Goal: Transaction & Acquisition: Purchase product/service

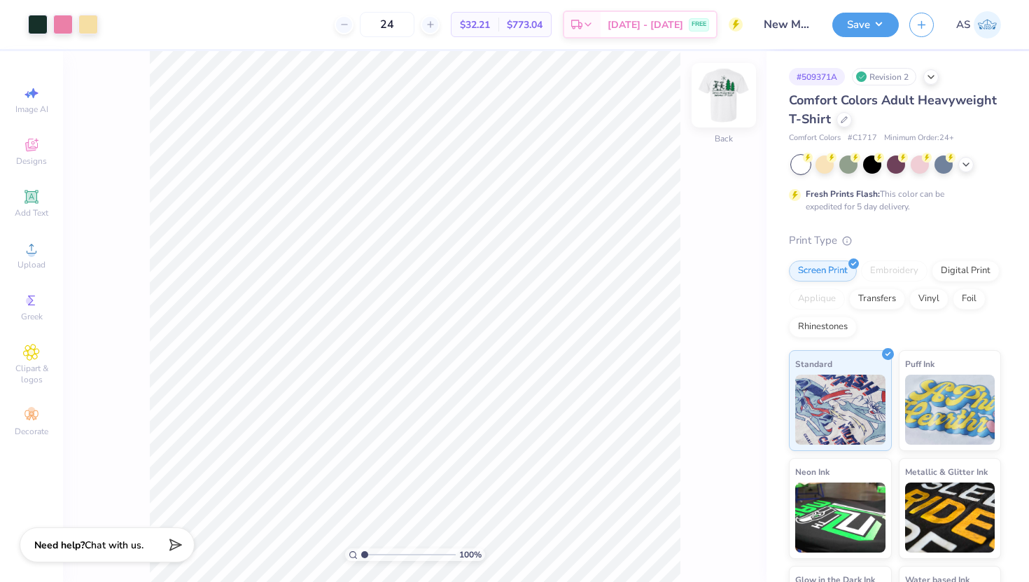
click at [733, 101] on img at bounding box center [724, 95] width 56 height 56
click at [733, 101] on img at bounding box center [724, 95] width 28 height 28
click at [843, 115] on icon at bounding box center [843, 118] width 7 height 7
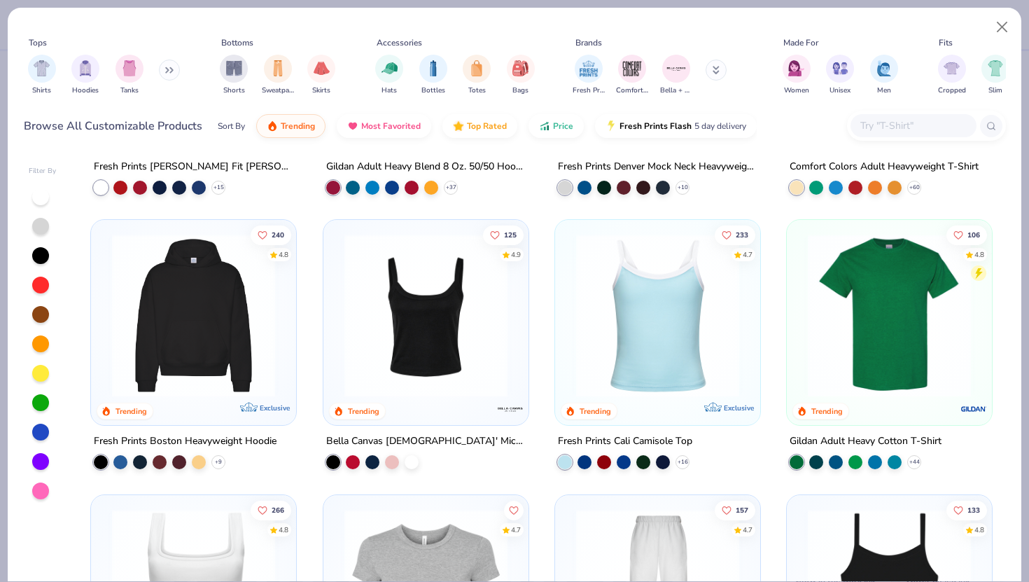
scroll to position [235, 0]
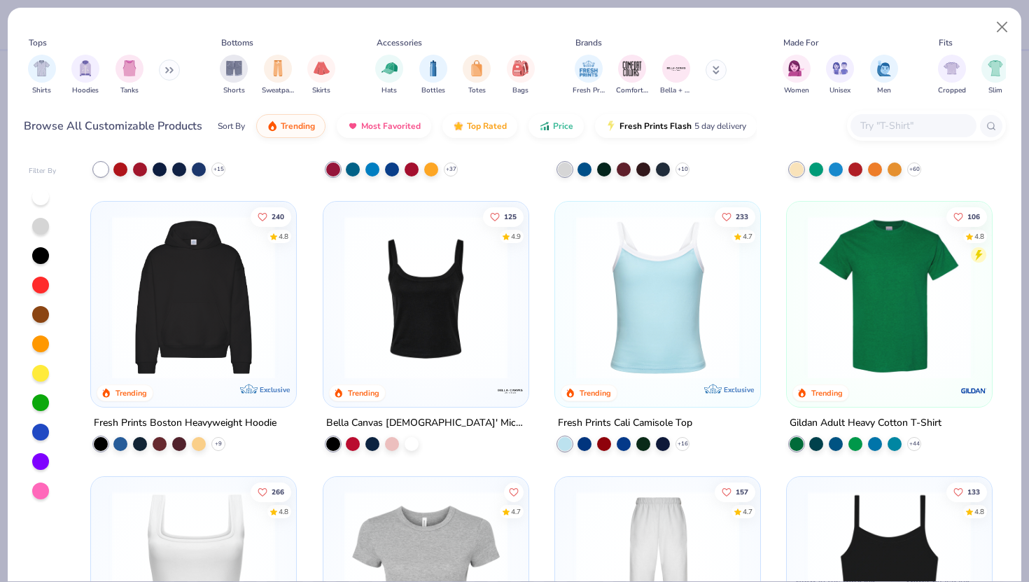
click at [877, 360] on img at bounding box center [889, 297] width 177 height 163
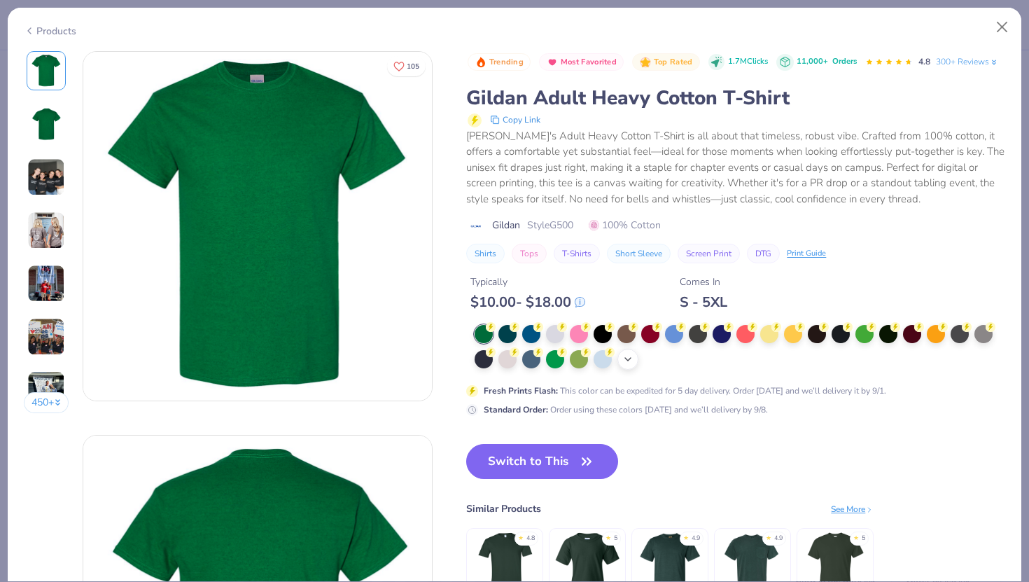
click at [633, 358] on icon at bounding box center [627, 358] width 11 height 11
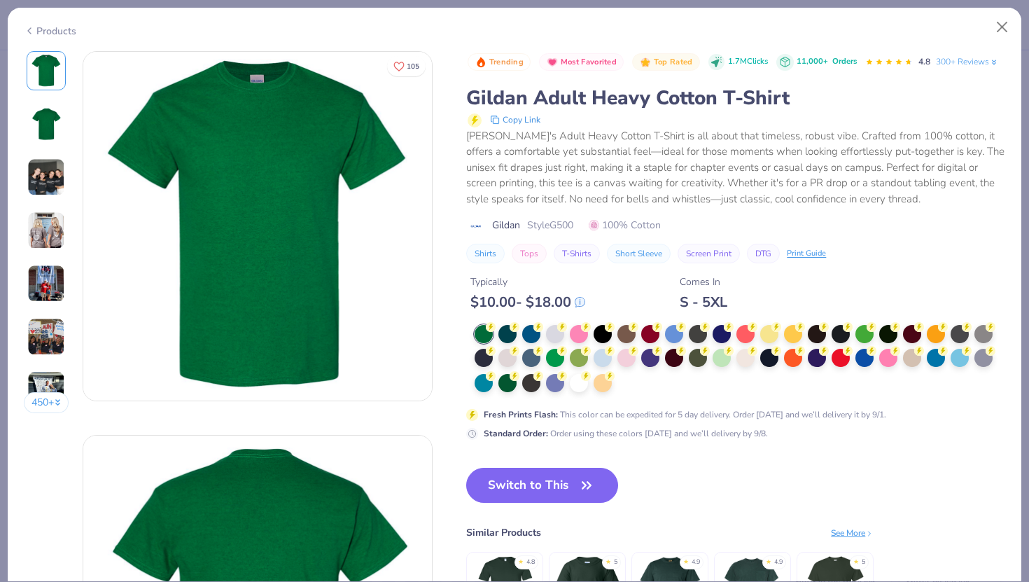
click at [628, 392] on div at bounding box center [739, 359] width 530 height 69
click at [570, 386] on div at bounding box center [579, 381] width 18 height 18
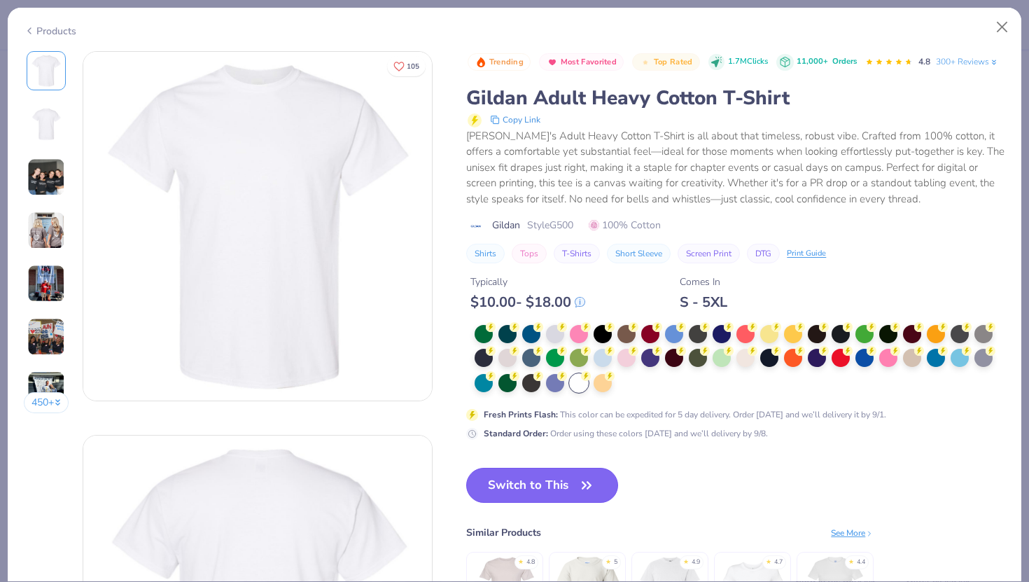
click at [561, 495] on button "Switch to This" at bounding box center [542, 484] width 152 height 35
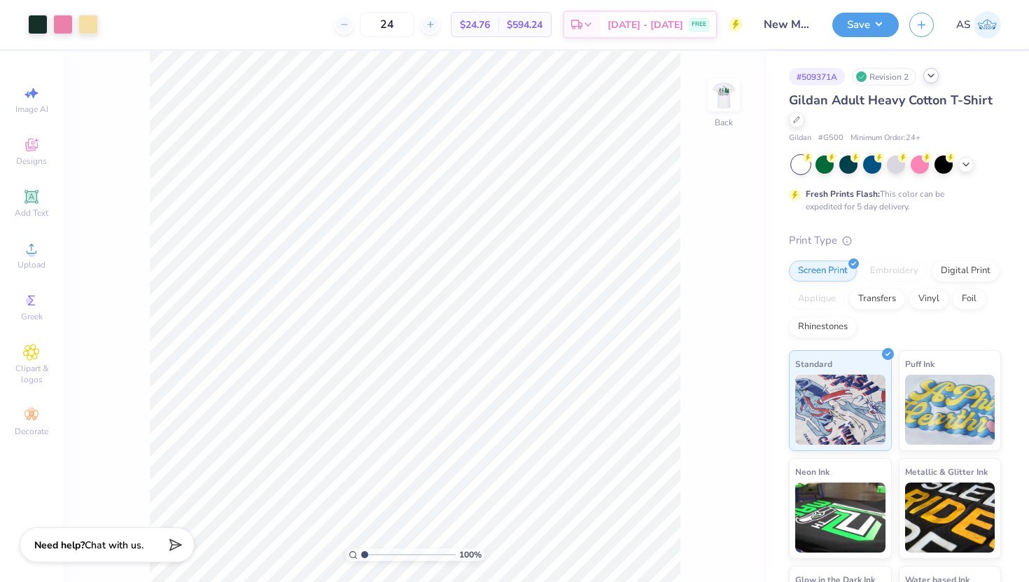
click at [925, 78] on div at bounding box center [930, 75] width 15 height 15
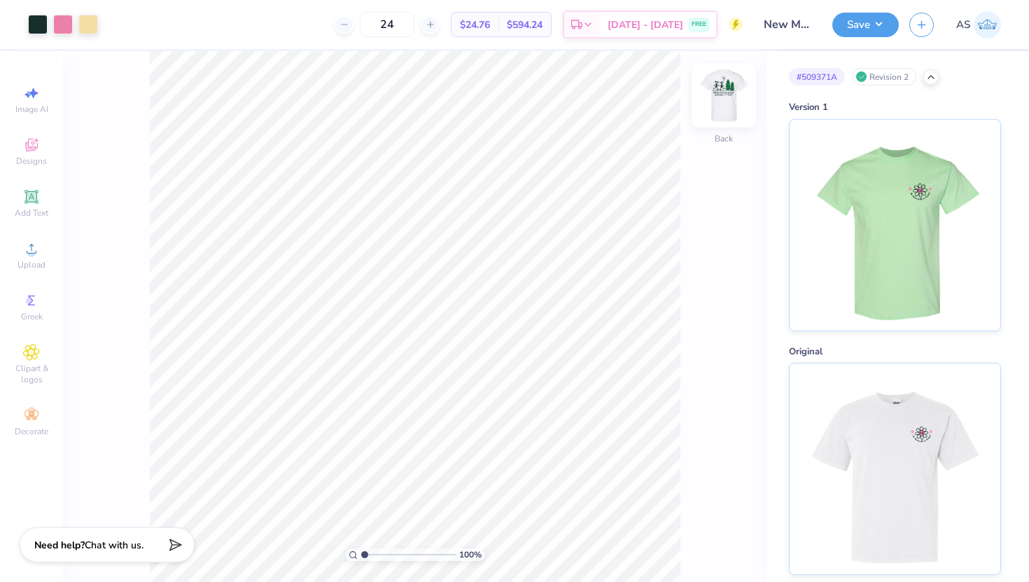
click at [714, 87] on img at bounding box center [724, 95] width 56 height 56
click at [714, 87] on img at bounding box center [724, 95] width 28 height 28
click at [936, 77] on icon at bounding box center [930, 75] width 11 height 11
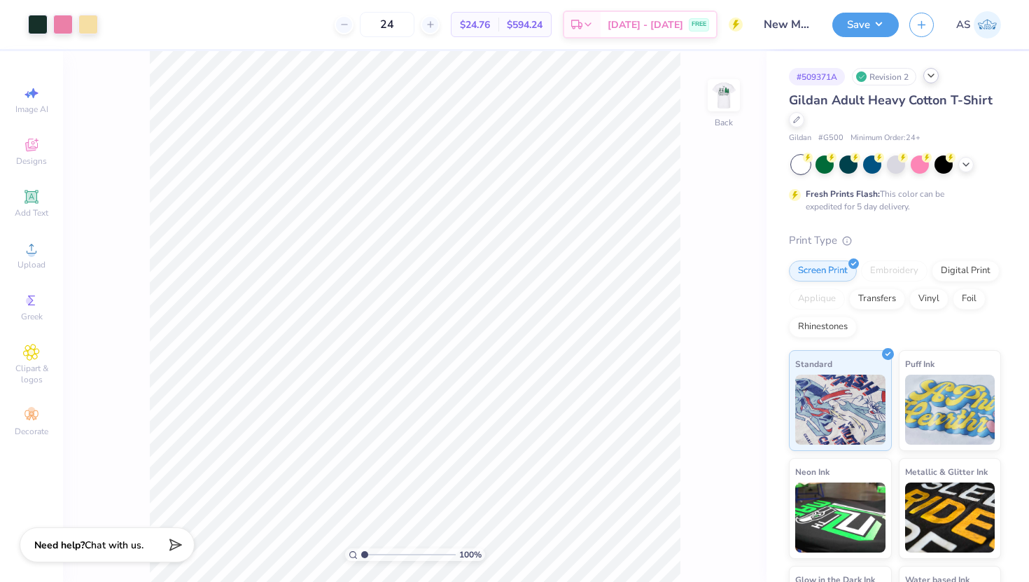
drag, startPoint x: 433, startPoint y: 27, endPoint x: 386, endPoint y: 25, distance: 47.6
click at [386, 25] on div "24" at bounding box center [387, 24] width 105 height 25
type input "2"
type input "100"
